Goal: Obtain resource: Obtain resource

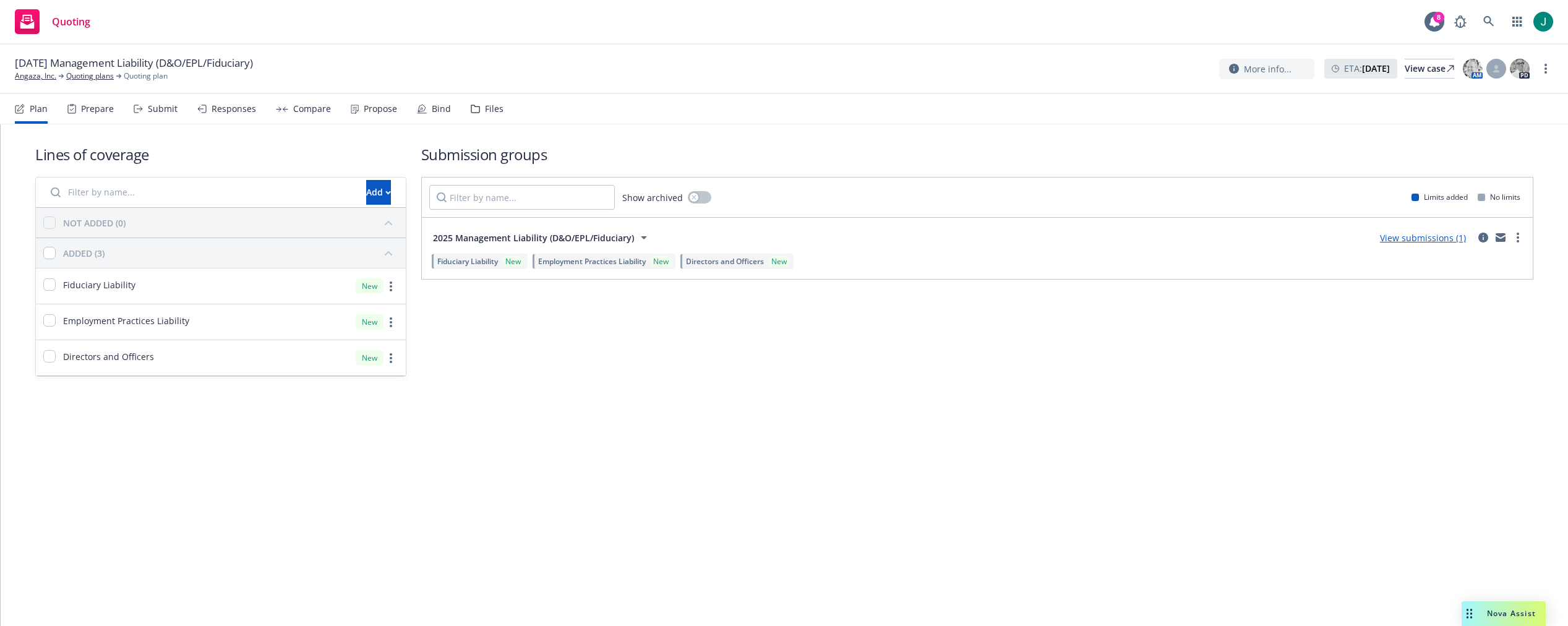
click at [491, 111] on div "Files" at bounding box center [494, 109] width 19 height 10
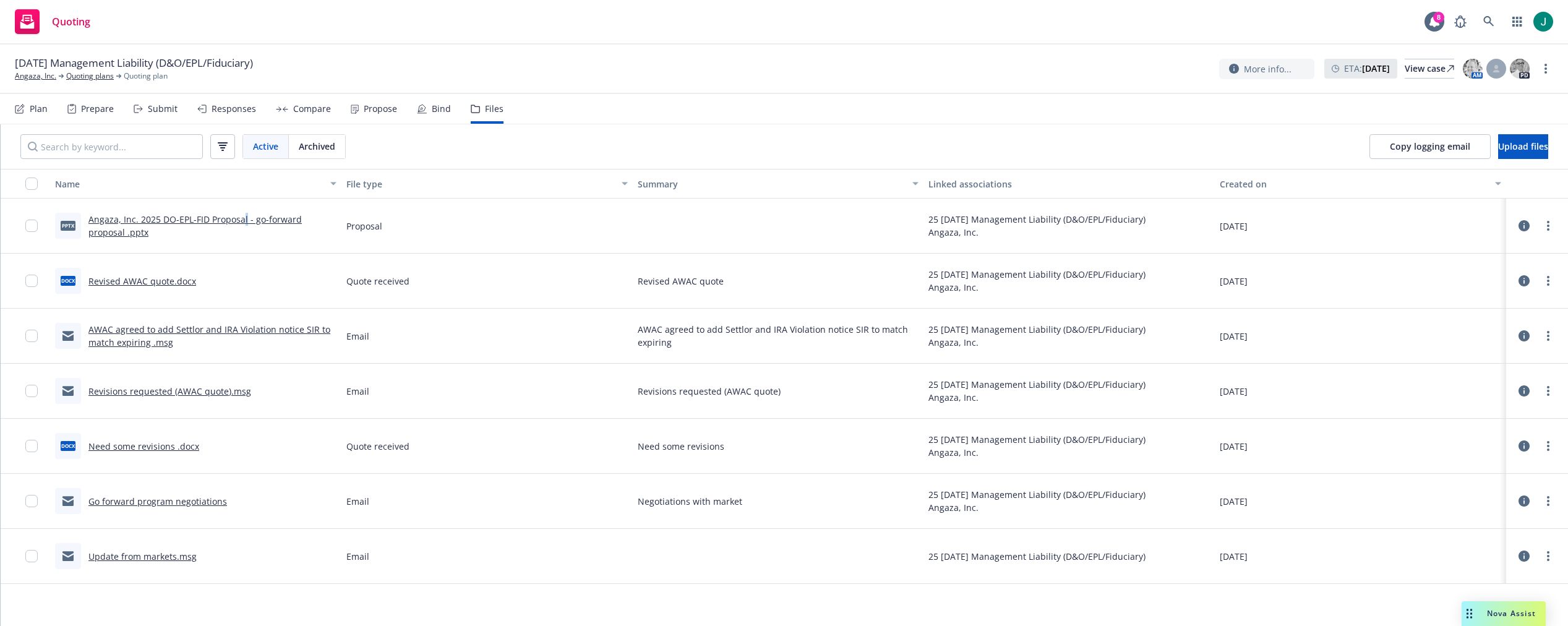
click at [244, 220] on link "Angaza, Inc. 2025 DO-EPL-FID Proposal - go-forward proposal .pptx" at bounding box center [195, 225] width 213 height 25
click at [446, 212] on div "Proposal" at bounding box center [487, 226] width 291 height 55
click at [1529, 229] on icon at bounding box center [1524, 226] width 11 height 11
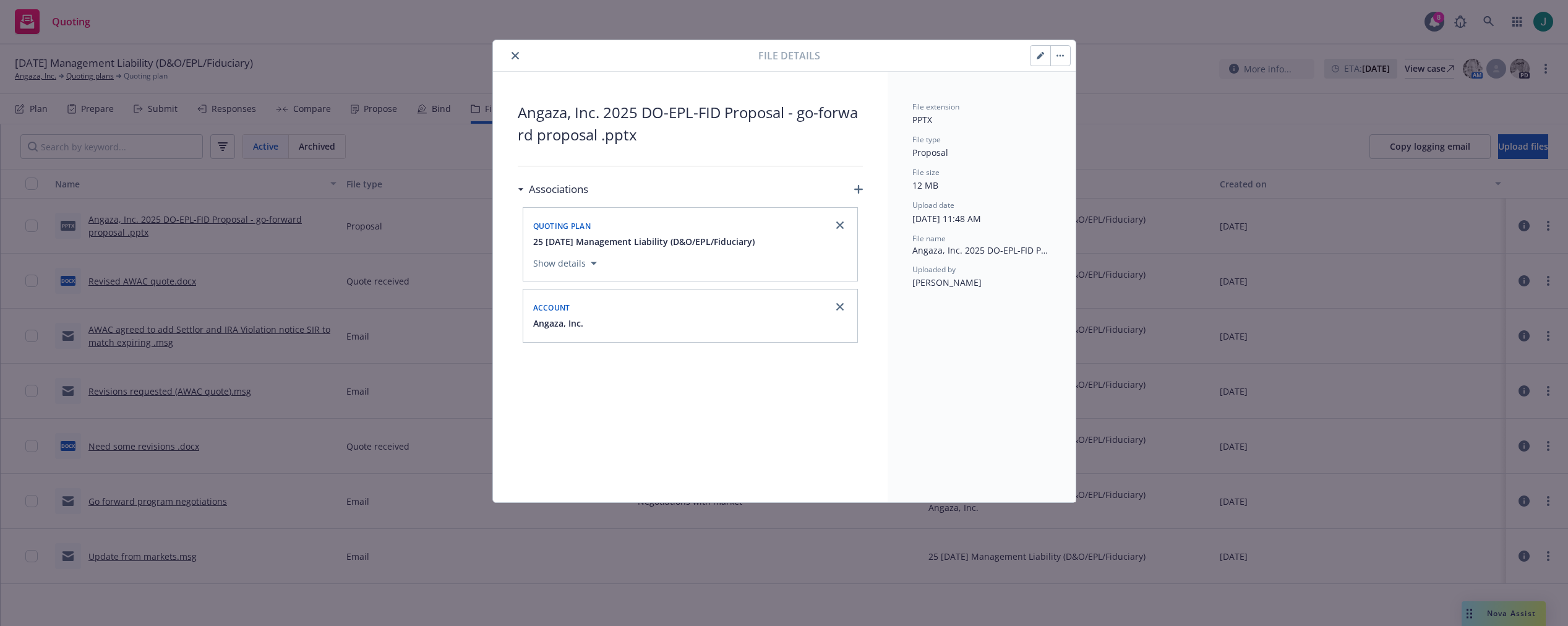
click at [513, 58] on icon "close" at bounding box center [515, 56] width 7 height 7
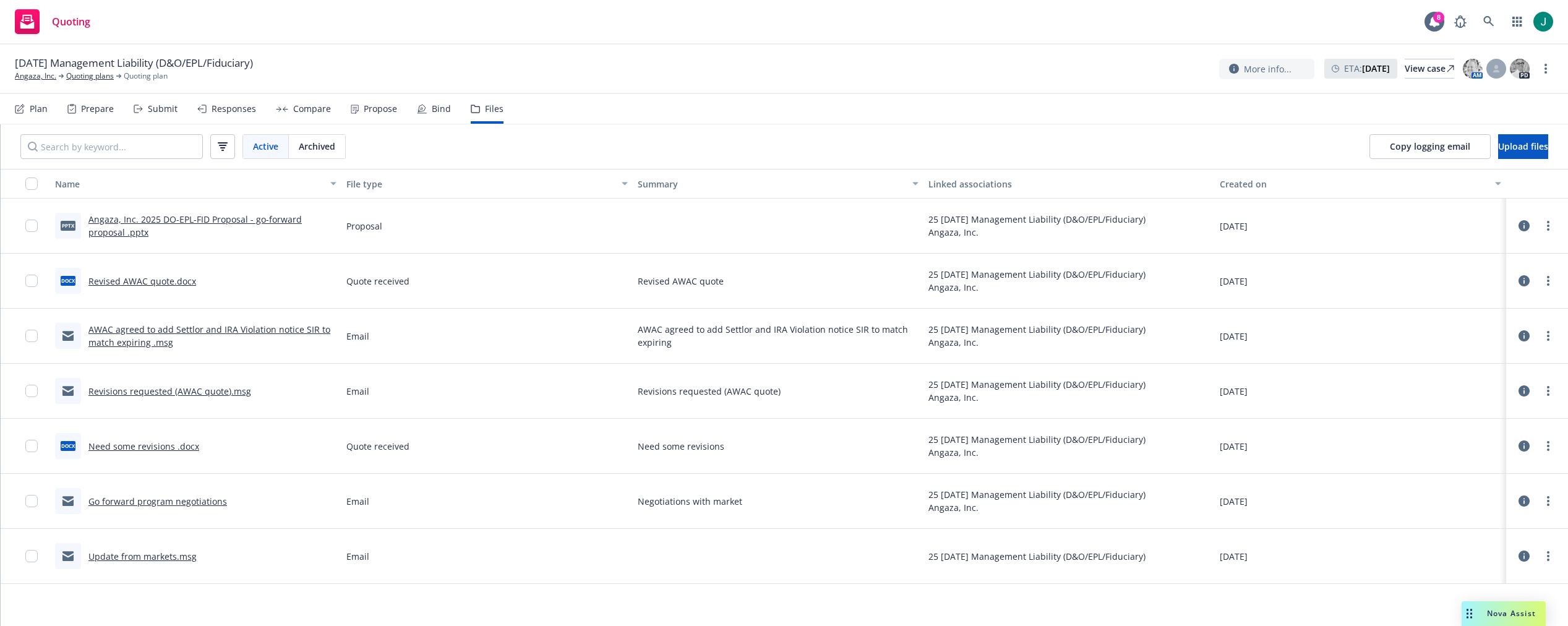
drag, startPoint x: 1340, startPoint y: 247, endPoint x: 1336, endPoint y: 236, distance: 11.7
click at [1340, 247] on div "09/25/2025" at bounding box center [1360, 226] width 291 height 55
click at [1439, 116] on nav "Plan Prepare Submit Responses Compare Propose Bind Files" at bounding box center [784, 109] width 1538 height 30
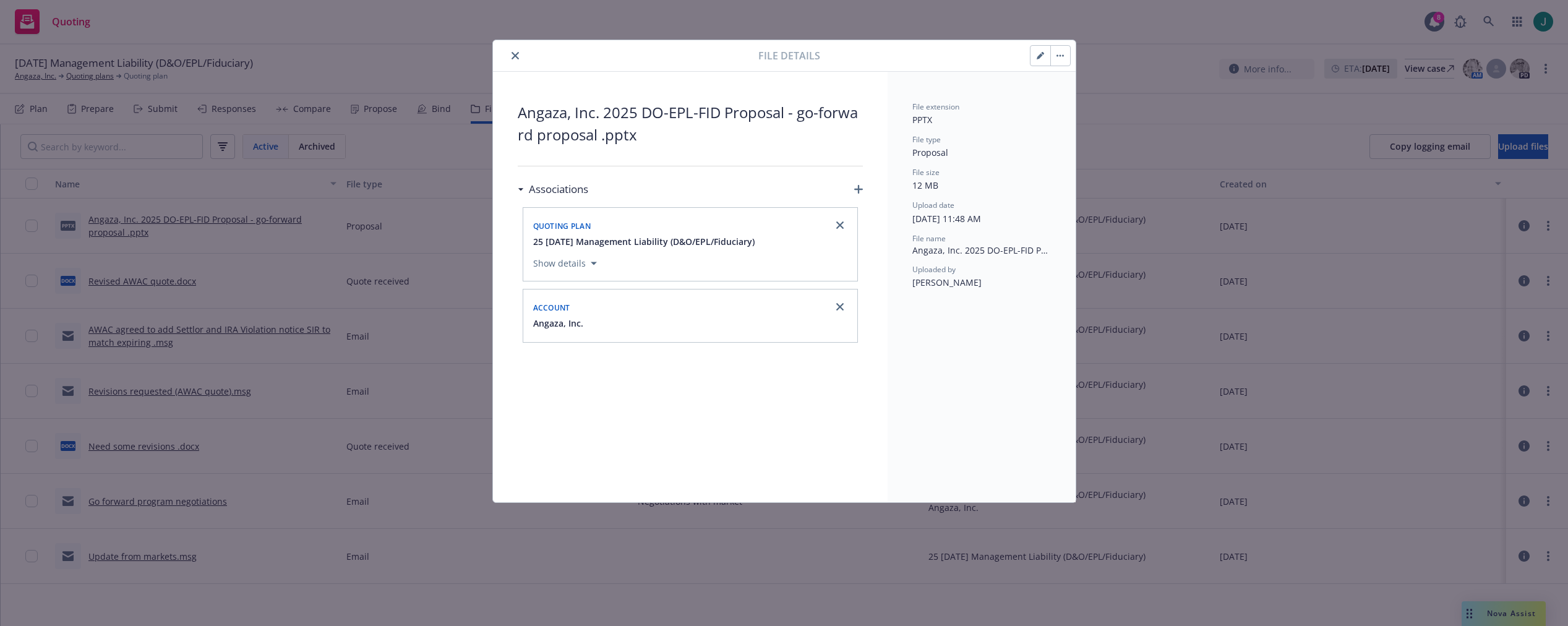
click at [514, 57] on icon "close" at bounding box center [515, 56] width 7 height 7
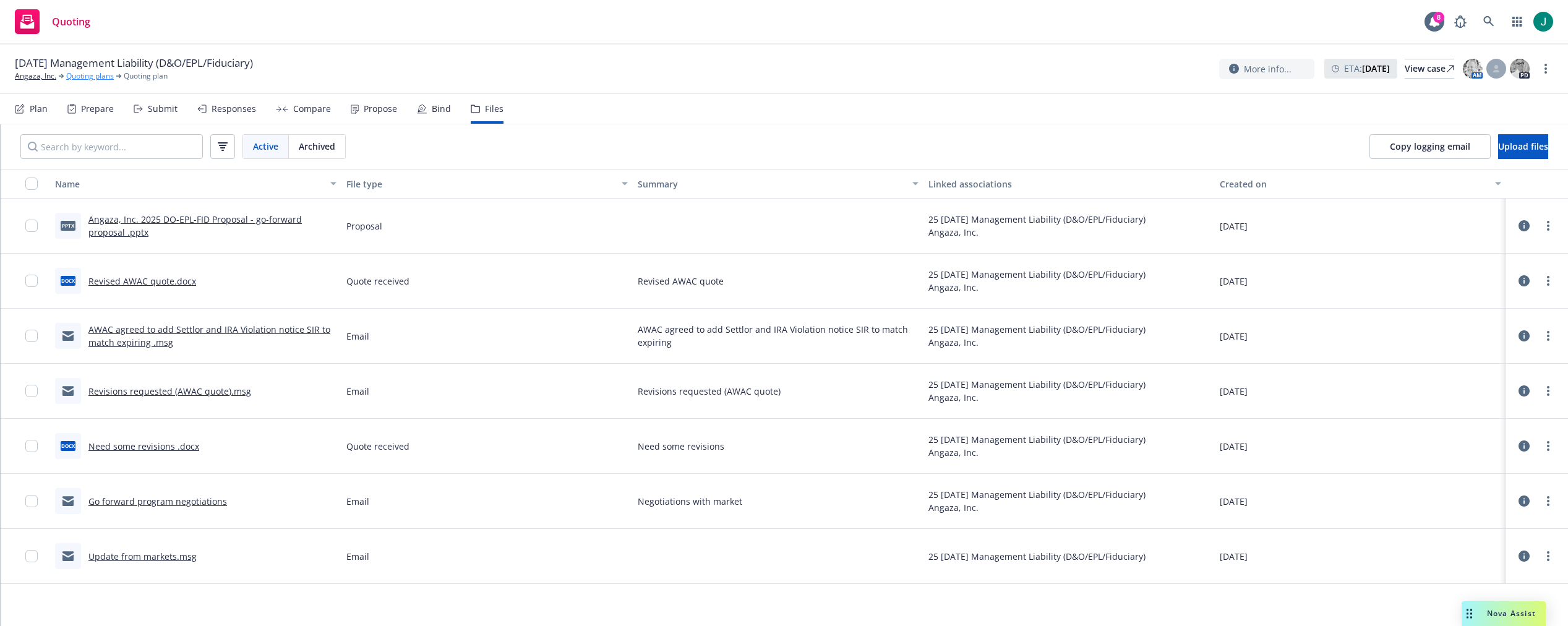
click at [98, 74] on link "Quoting plans" at bounding box center [89, 76] width 47 height 11
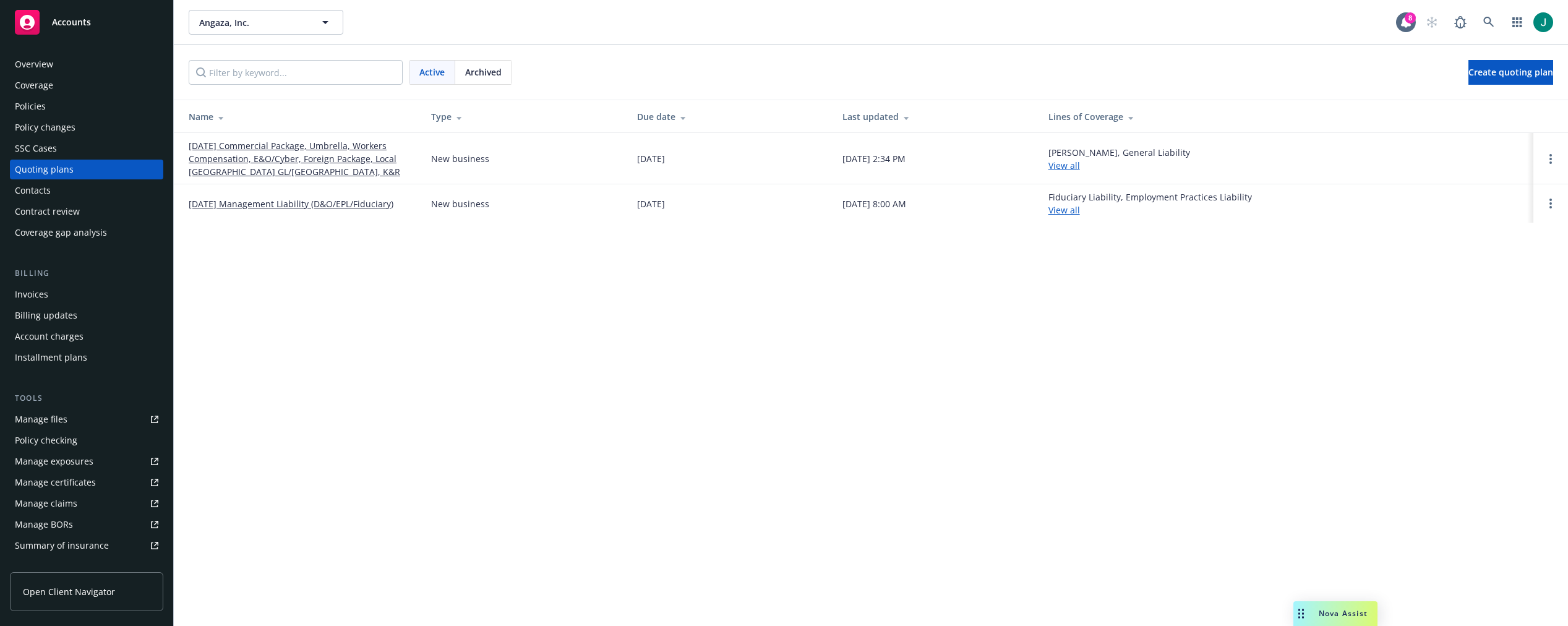
click at [326, 159] on link "[DATE] Commercial Package, Umbrella, Workers Compensation, E&O/Cyber, Foreign P…" at bounding box center [299, 159] width 223 height 39
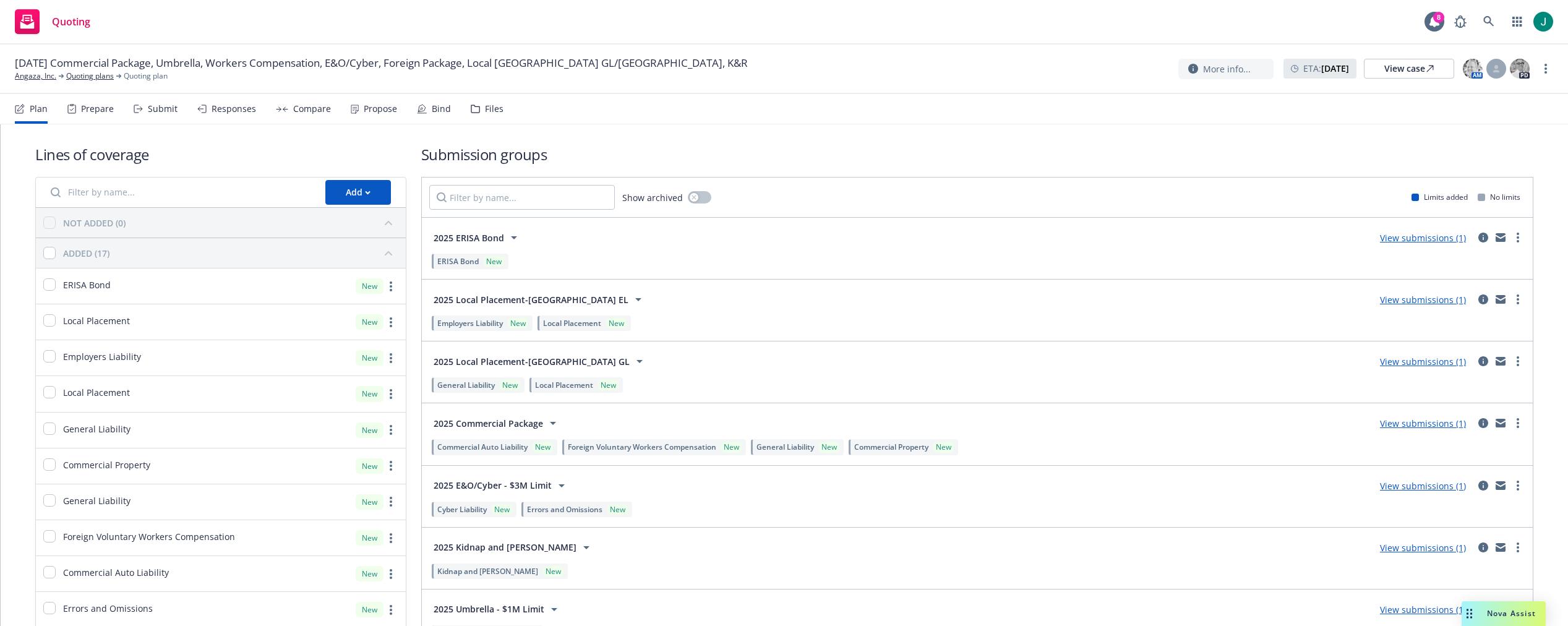
click at [486, 107] on div "Files" at bounding box center [494, 109] width 19 height 10
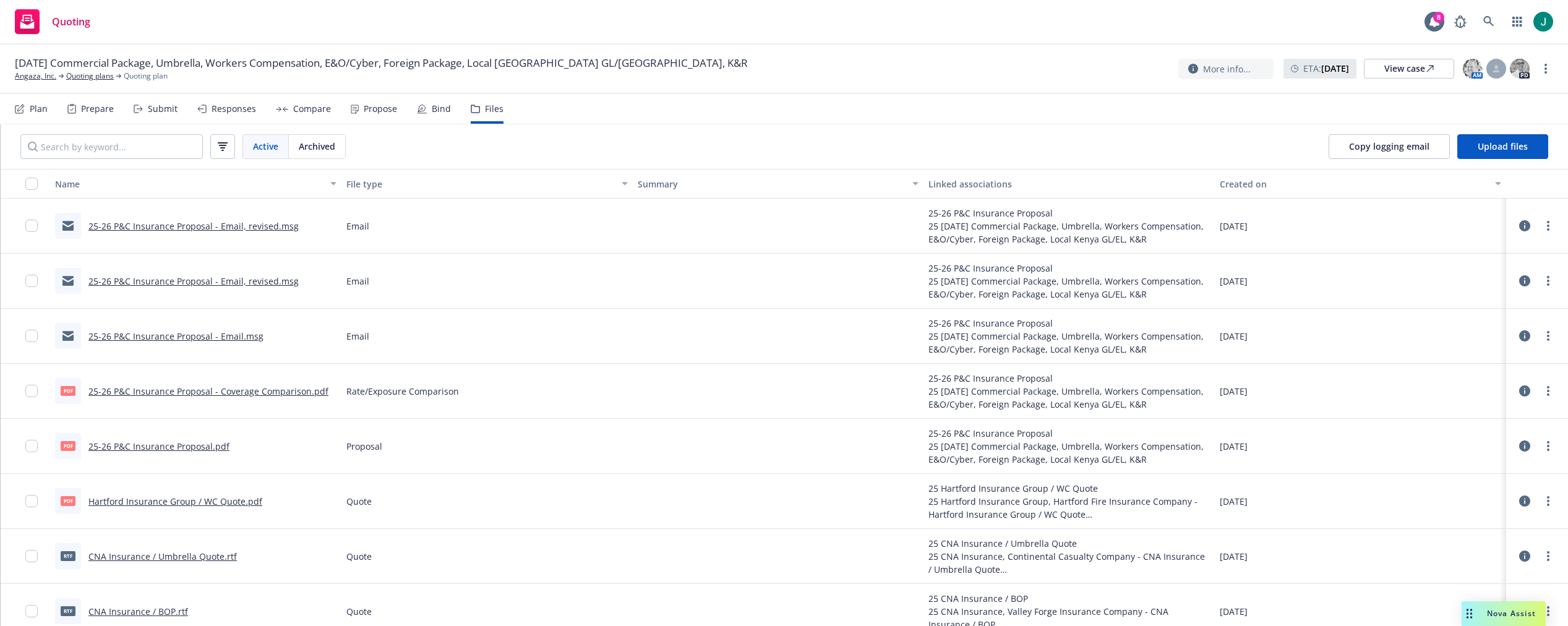
click at [243, 224] on link "25-26 P&C Insurance Proposal - Email, revised.msg" at bounding box center [193, 226] width 210 height 12
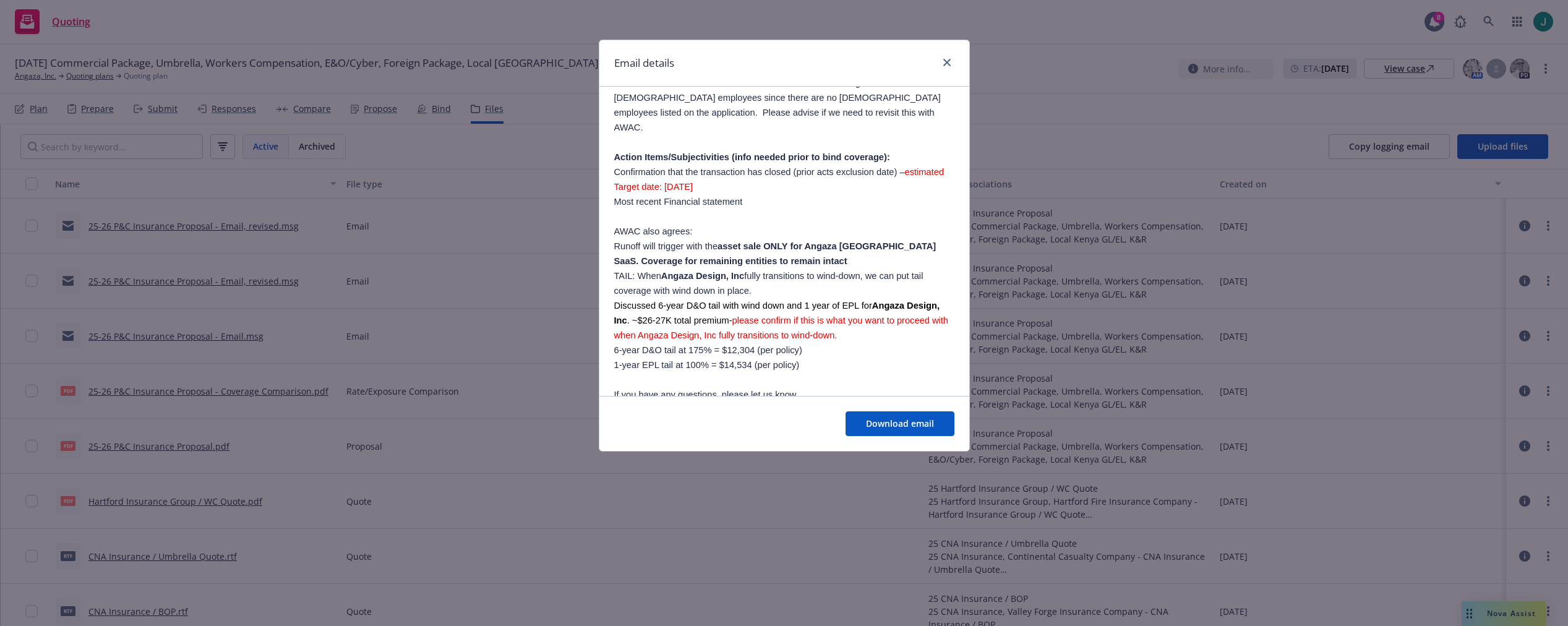
scroll to position [866, 0]
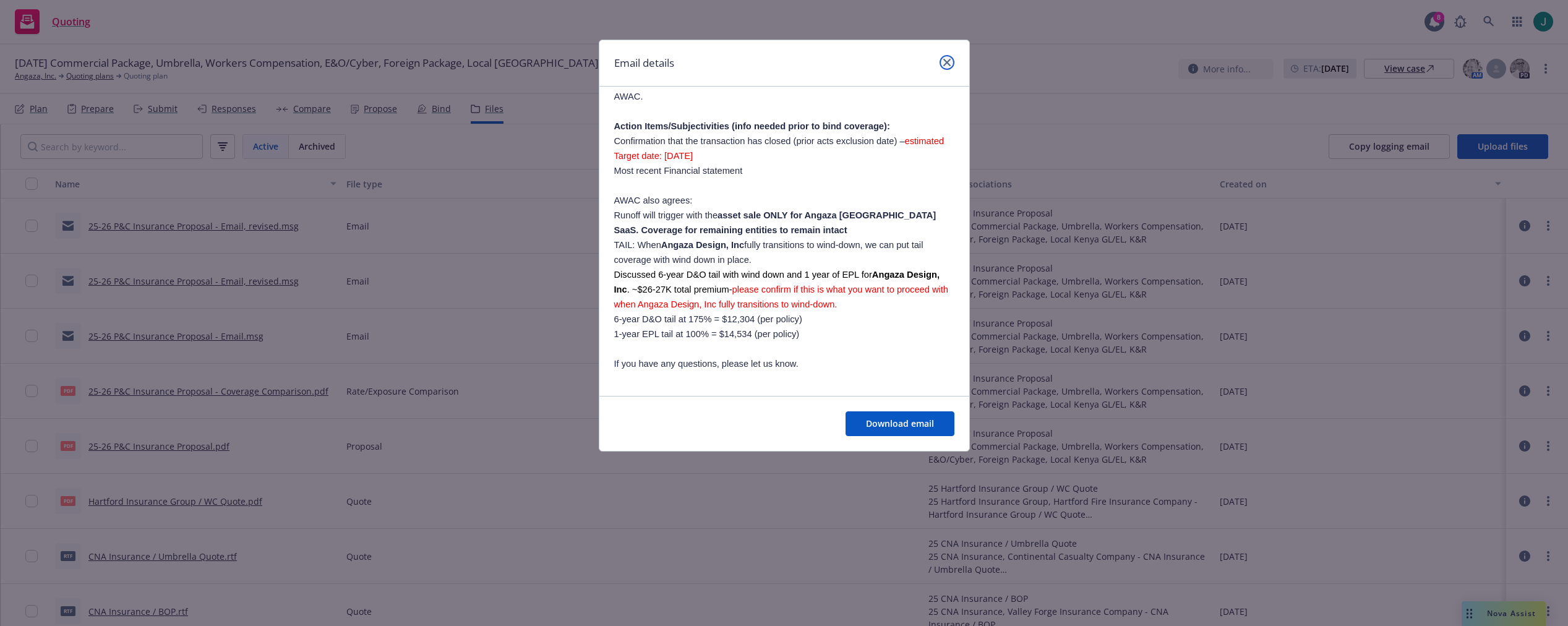
click at [947, 67] on link "close" at bounding box center [947, 62] width 14 height 14
